Goal: Task Accomplishment & Management: Manage account settings

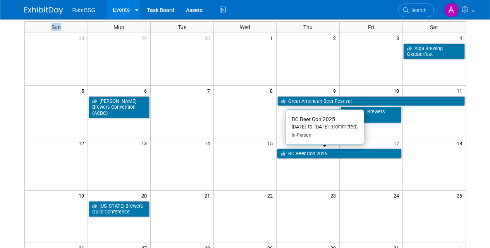
click at [337, 153] on link "BC Beer Con 2025" at bounding box center [339, 153] width 124 height 10
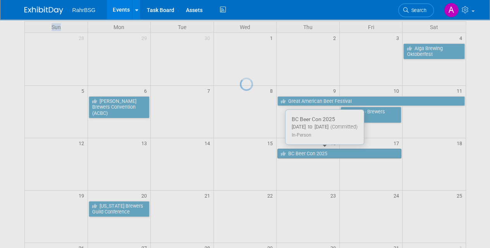
click at [251, 153] on div at bounding box center [245, 124] width 11 height 248
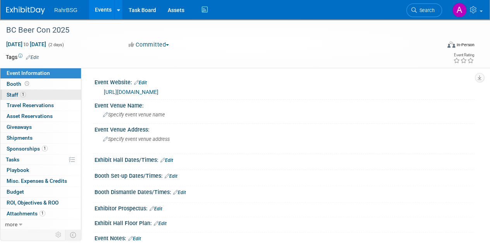
click at [13, 93] on span "Staff 1" at bounding box center [16, 94] width 19 height 6
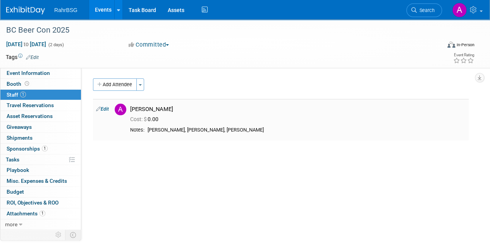
click at [181, 127] on div "Ashton Lewis, Matt Letki, Spencer Zaharko" at bounding box center [307, 130] width 318 height 7
click at [180, 130] on div "Ashton Lewis, Matt Letki, Spencer Zaharko" at bounding box center [307, 130] width 318 height 7
click at [104, 111] on link "Edit" at bounding box center [102, 108] width 13 height 5
select select "8d7bfa72-48f6-4742-9252-1a421e7074c1"
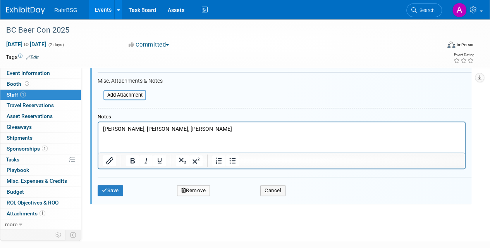
scroll to position [200, 0]
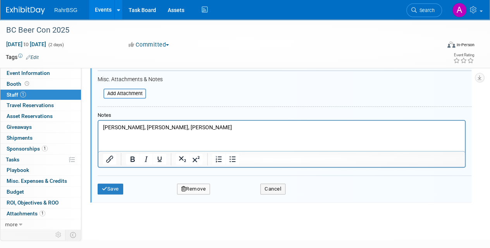
click at [165, 126] on p "Ashton Lewis, Matt Letki, Spencer Zaharko" at bounding box center [282, 128] width 358 height 8
click at [134, 126] on p "Ashton Lewis, Matt Letki, Matt Hamill, Spencer Zaharko" at bounding box center [282, 128] width 358 height 8
click at [251, 125] on p "Ashton Lewis (TBC), Matt Letki, Matt Hamill, Spencer Zaharko" at bounding box center [282, 128] width 358 height 8
click at [278, 129] on p "Ashton Lewis (TBC), Matt Letki, Matt Hamill, Spencer Zaharko" at bounding box center [282, 128] width 358 height 8
click at [277, 131] on html "Ashton Lewis (TBC), Matt Letki, Matt Hamill, Spencer Zaharko" at bounding box center [281, 125] width 366 height 11
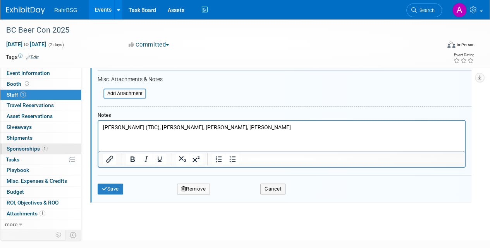
click at [24, 148] on span "Sponsorships 1" at bounding box center [27, 148] width 41 height 6
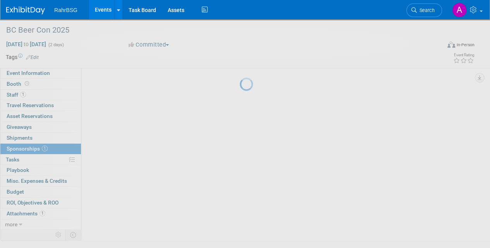
scroll to position [0, 0]
